Goal: Task Accomplishment & Management: Manage account settings

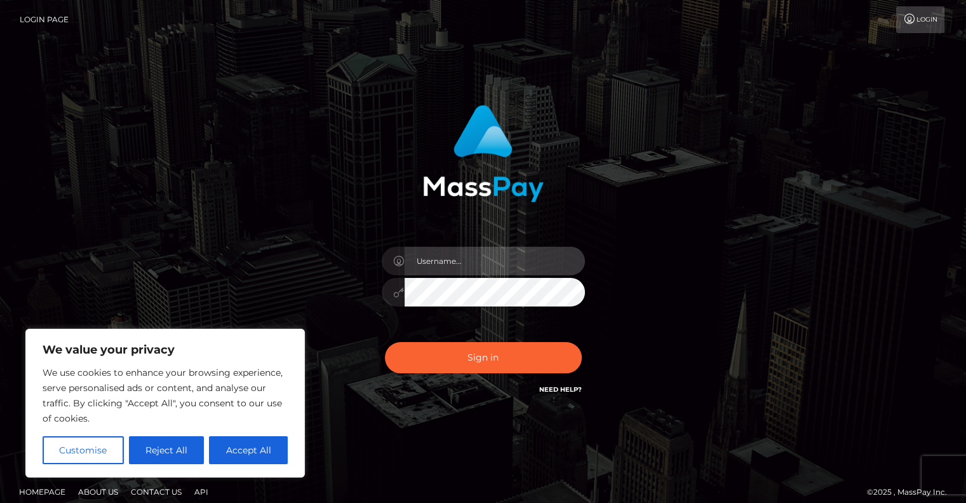
click at [469, 259] on input "text" at bounding box center [495, 261] width 180 height 29
type input "[PERSON_NAME][EMAIL_ADDRESS][DOMAIN_NAME]"
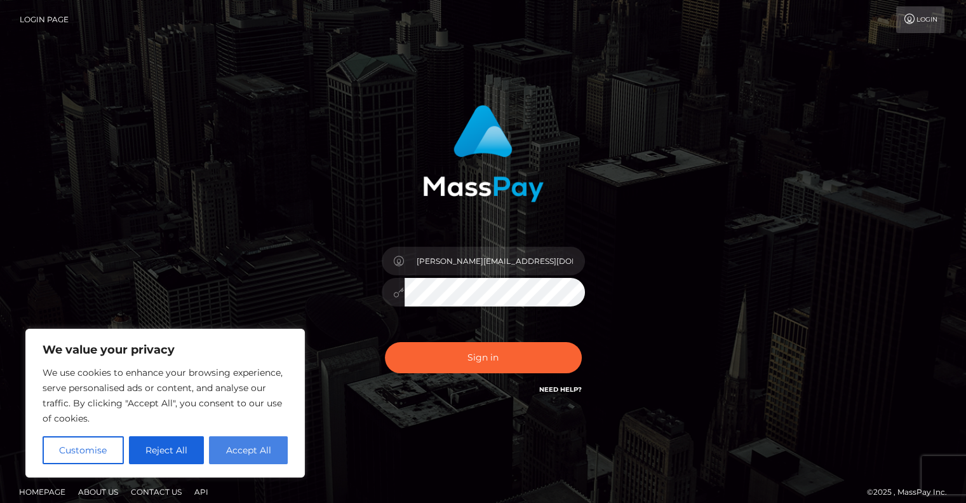
click at [267, 447] on button "Accept All" at bounding box center [248, 450] width 79 height 28
checkbox input "true"
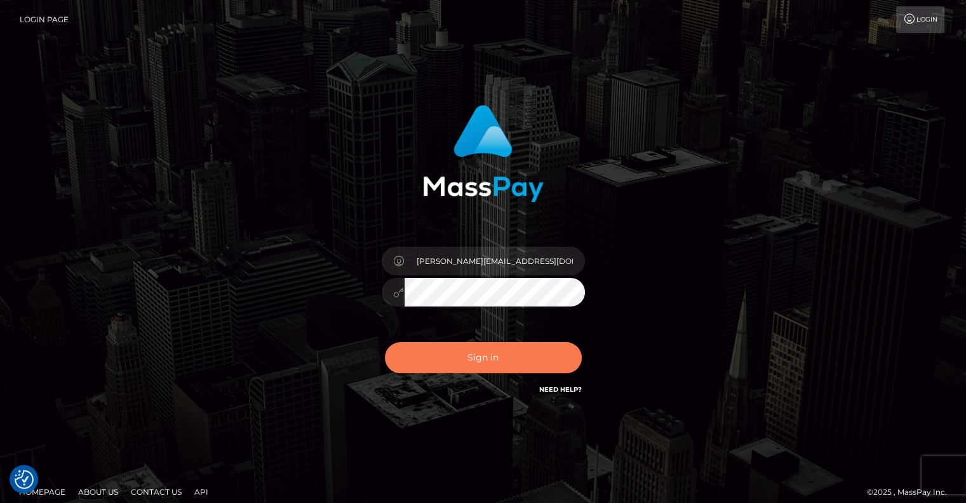
click at [479, 351] on button "Sign in" at bounding box center [483, 357] width 197 height 31
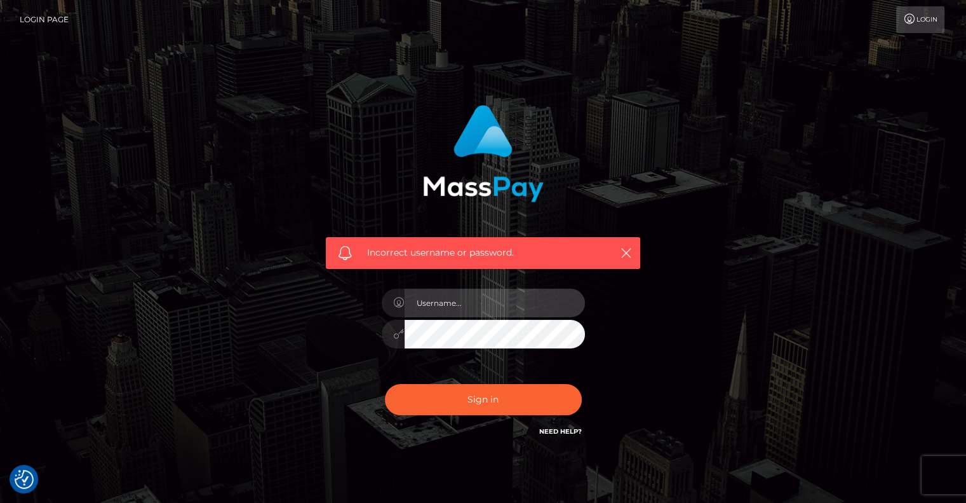
click at [470, 304] on input "text" at bounding box center [495, 302] width 180 height 29
type input "[PERSON_NAME][EMAIL_ADDRESS][DOMAIN_NAME]"
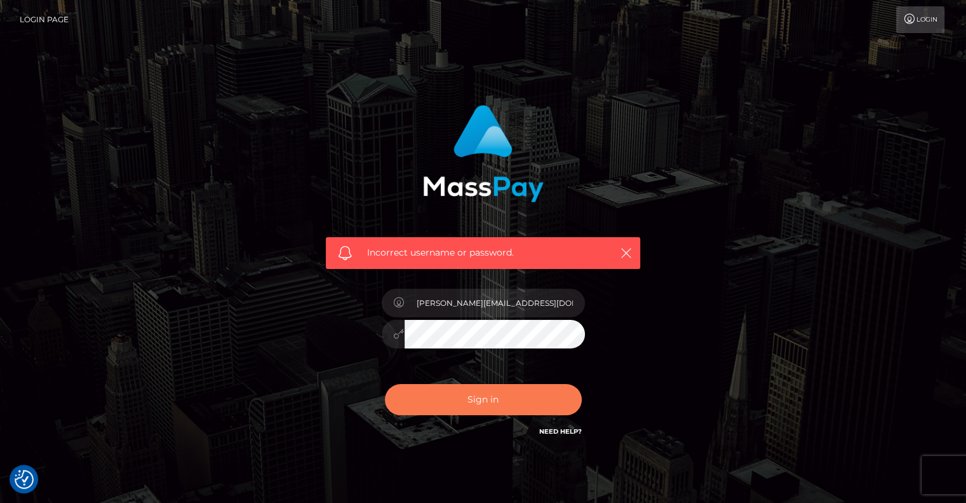
click at [487, 398] on button "Sign in" at bounding box center [483, 399] width 197 height 31
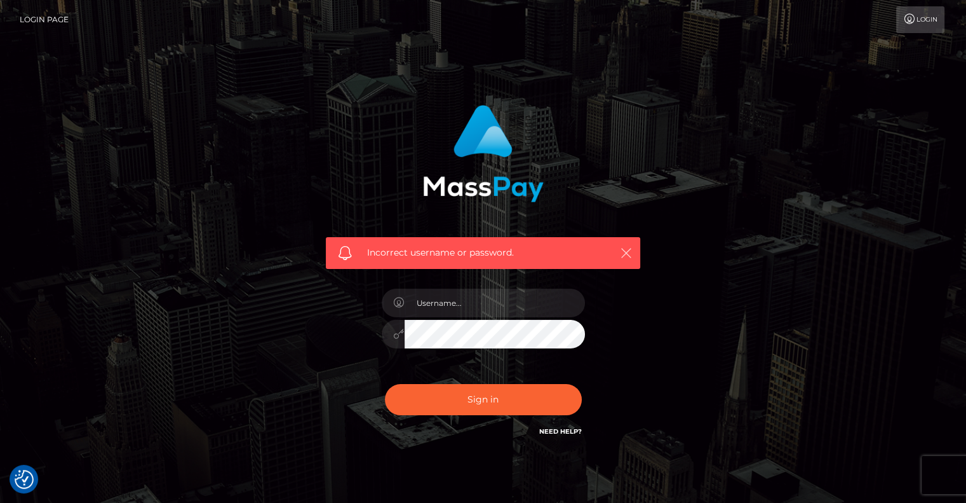
click at [623, 248] on icon "button" at bounding box center [626, 253] width 13 height 13
click at [628, 253] on icon "button" at bounding box center [626, 253] width 13 height 13
click at [550, 431] on link "Need Help?" at bounding box center [560, 431] width 43 height 8
click at [625, 250] on icon "button" at bounding box center [626, 253] width 13 height 13
click at [51, 14] on link "Login Page" at bounding box center [44, 19] width 49 height 27
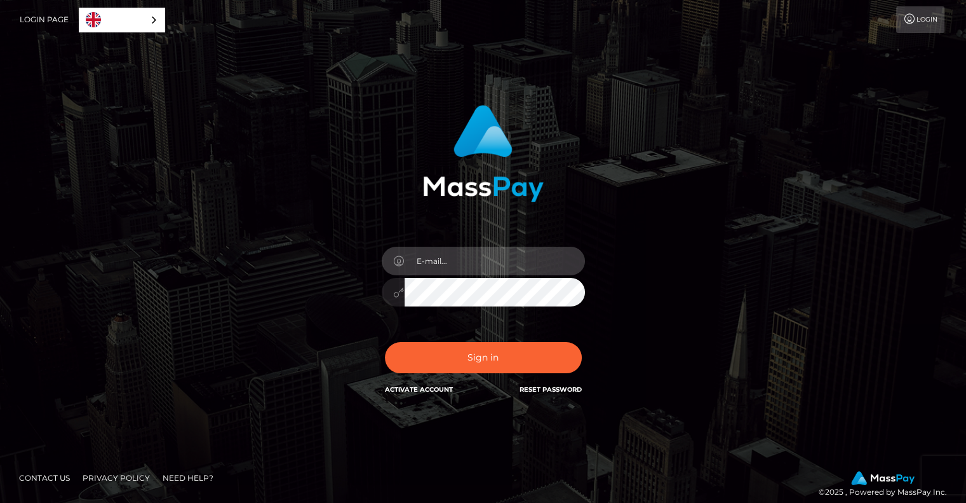
click at [438, 256] on input "email" at bounding box center [495, 261] width 180 height 29
type input "[PERSON_NAME][EMAIL_ADDRESS][DOMAIN_NAME]"
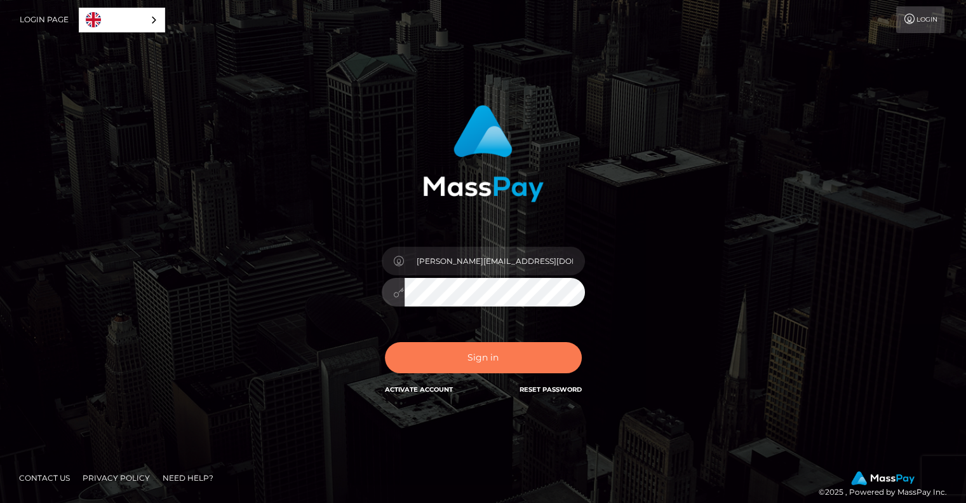
click at [479, 357] on button "Sign in" at bounding box center [483, 357] width 197 height 31
